Goal: Information Seeking & Learning: Check status

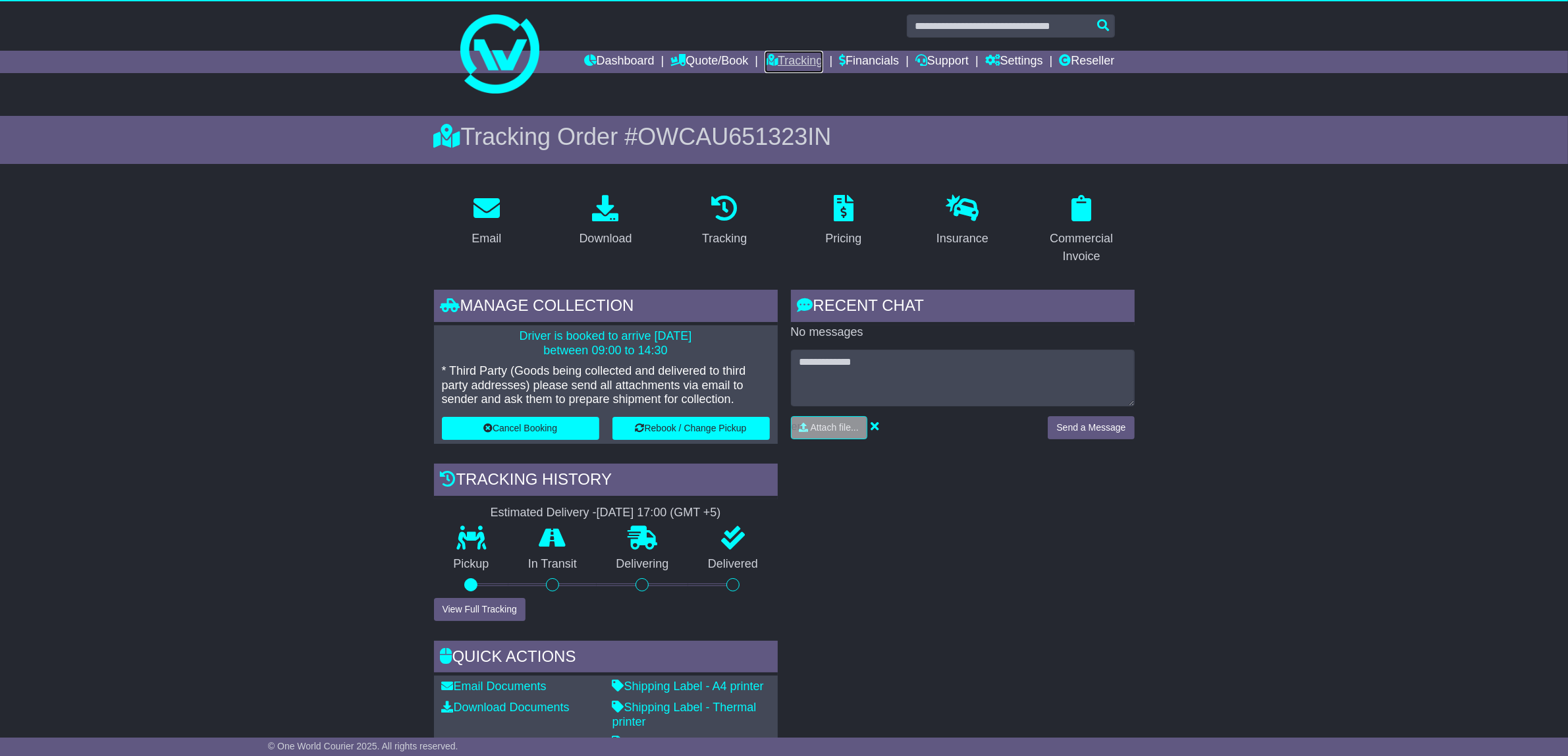
scroll to position [2, 0]
click at [783, 57] on link "Tracking" at bounding box center [793, 61] width 58 height 22
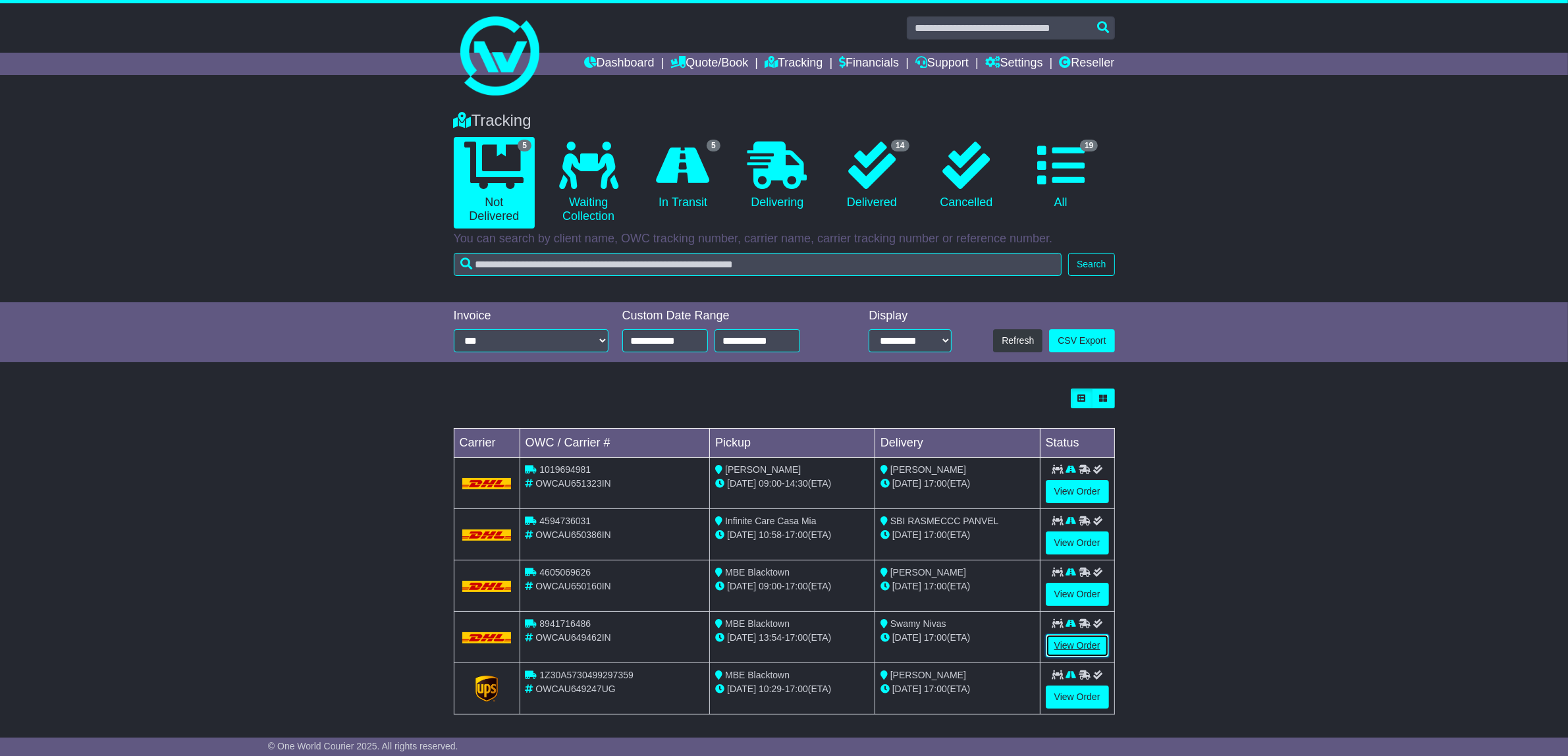
click at [1061, 645] on link "View Order" at bounding box center [1077, 646] width 63 height 23
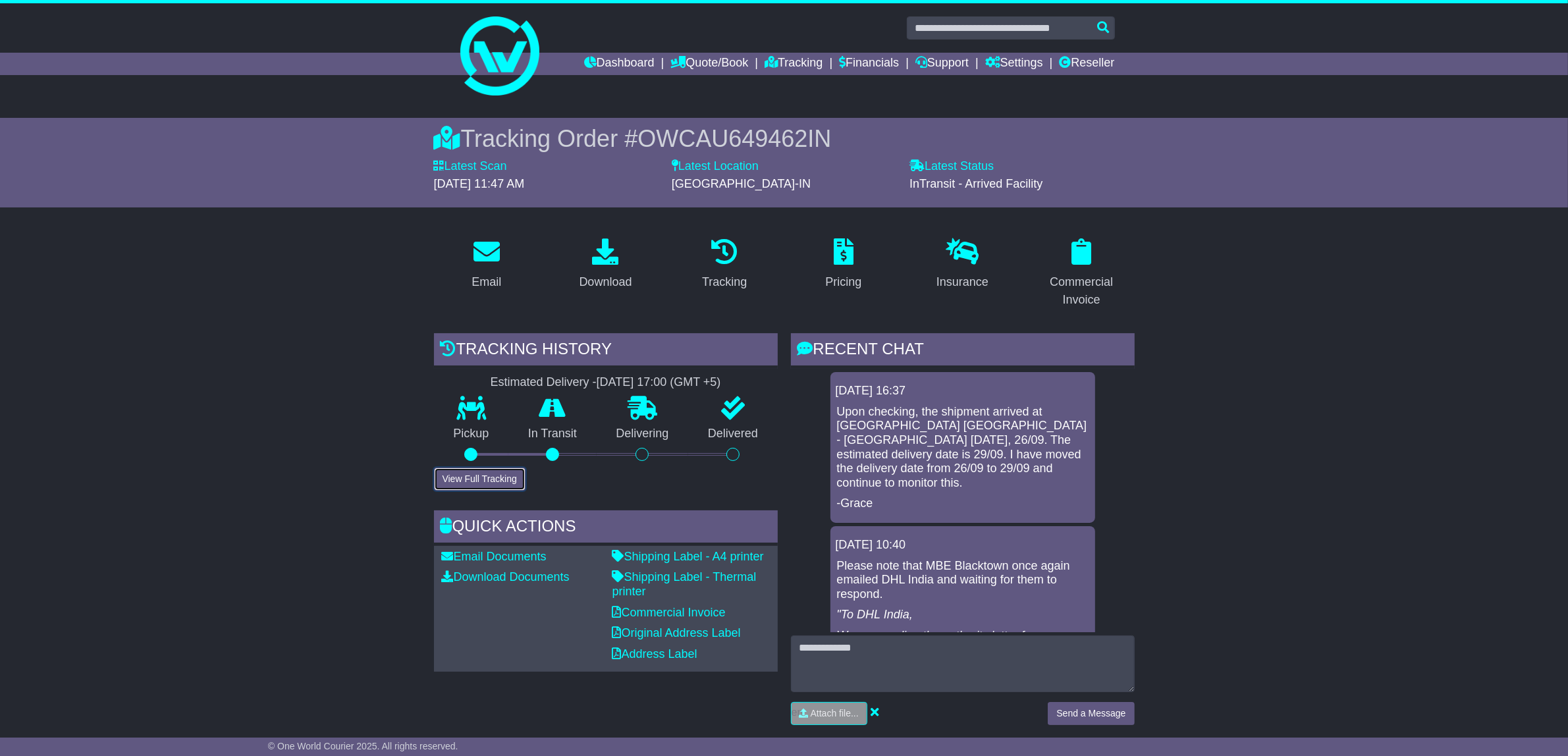
click at [495, 481] on button "View Full Tracking" at bounding box center [479, 479] width 92 height 23
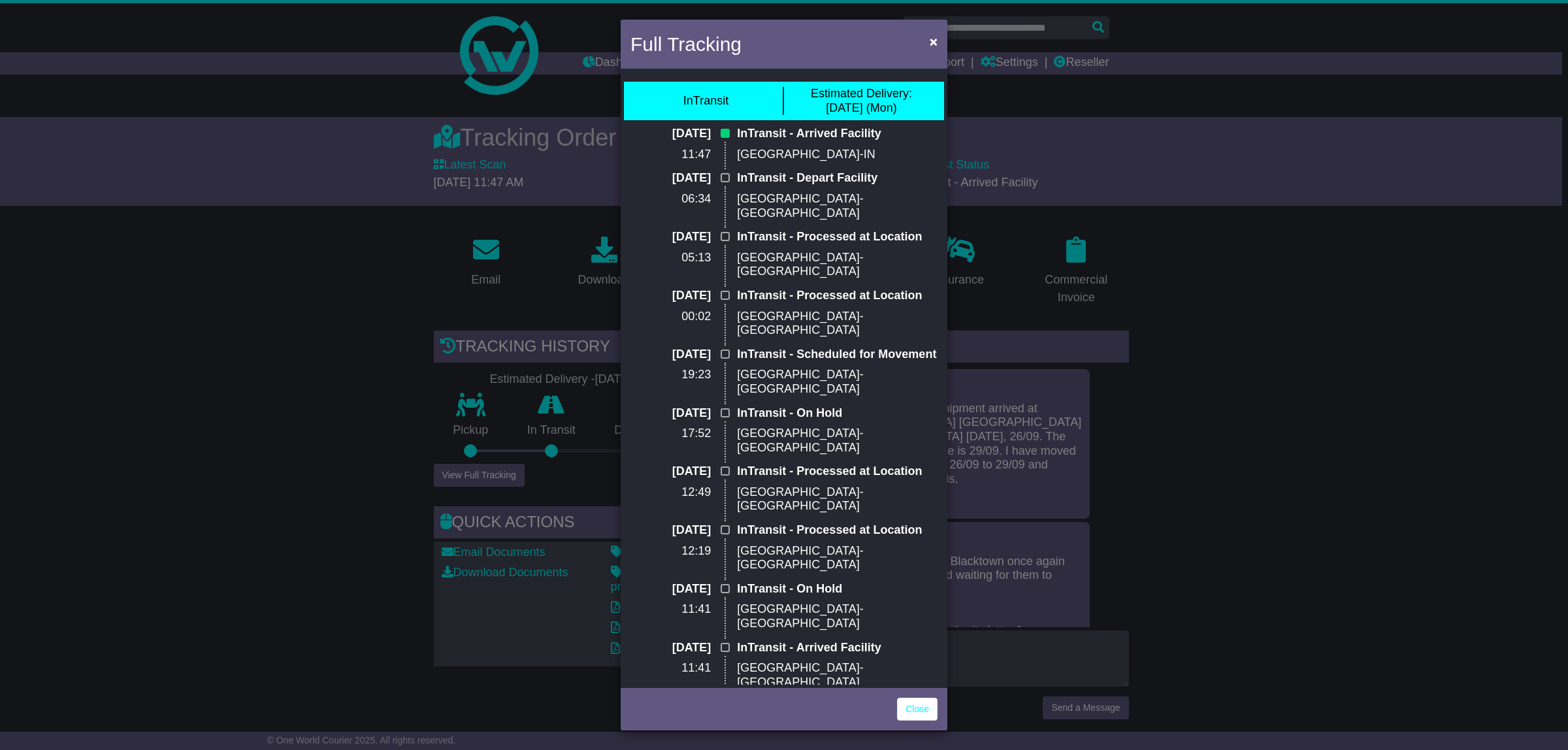
click at [1351, 362] on div "Full Tracking × InTransit Estimated Delivery: 29 Sep (Mon) 26 Sep 2025 11:47 In…" at bounding box center [784, 375] width 1568 height 750
